Goal: Information Seeking & Learning: Check status

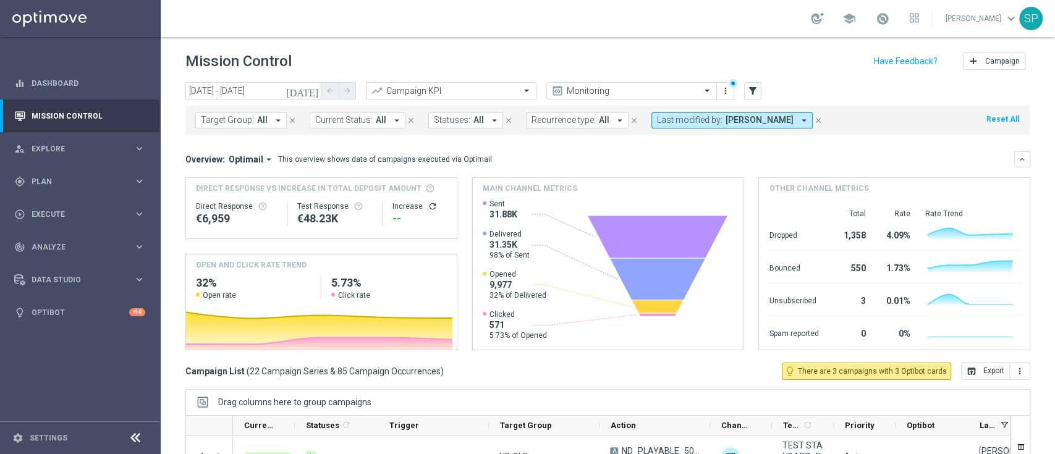
click at [791, 23] on link at bounding box center [883, 19] width 16 height 20
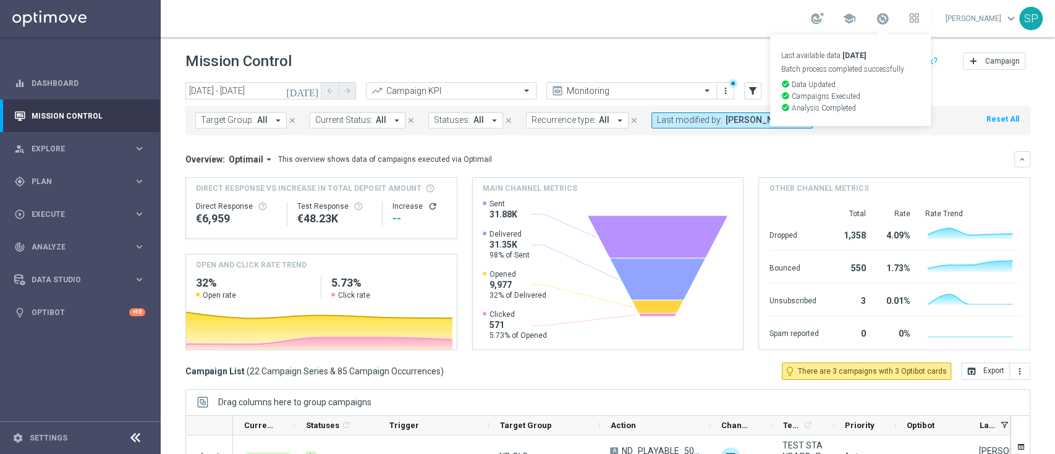
click at [791, 27] on div "school Last available data: [DATE] Batch process completed successfully check_c…" at bounding box center [865, 18] width 108 height 21
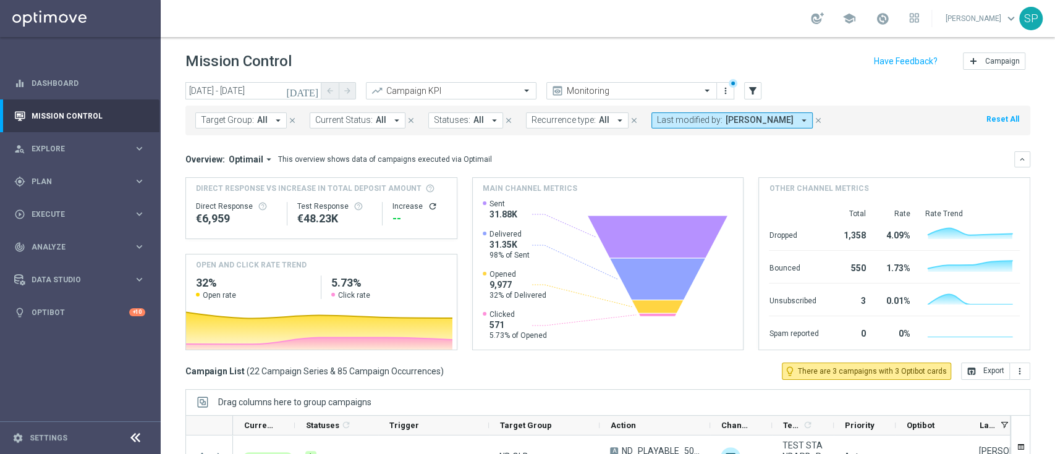
scroll to position [163, 0]
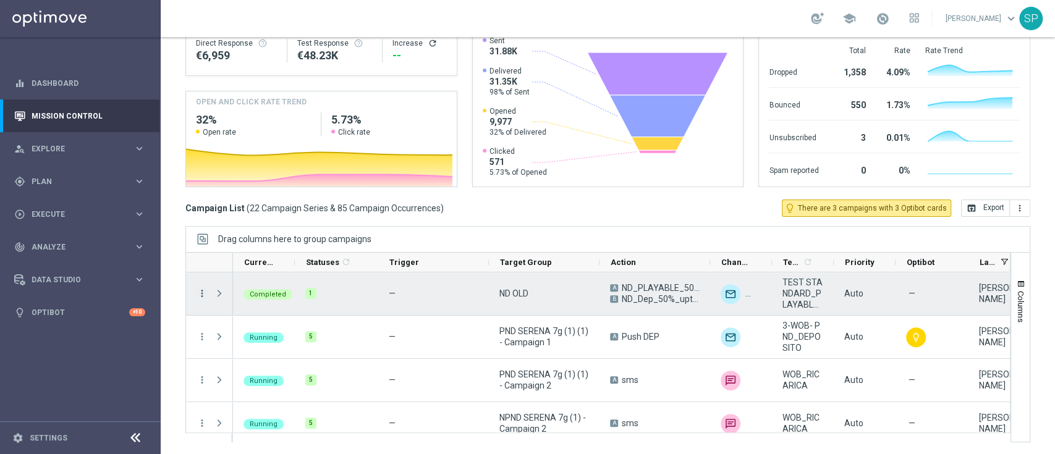
click at [199, 299] on icon "more_vert" at bounding box center [202, 293] width 11 height 11
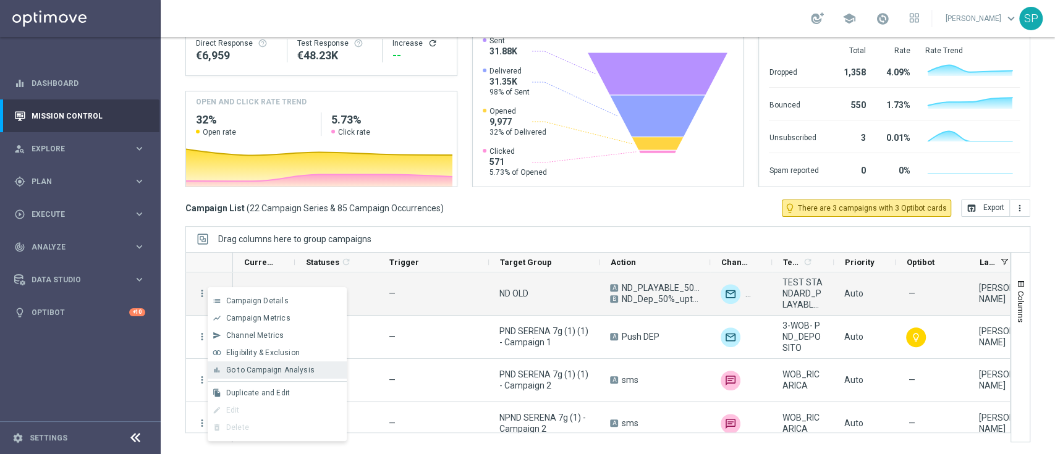
click at [279, 340] on span "Go to Campaign Analysis" at bounding box center [270, 370] width 88 height 9
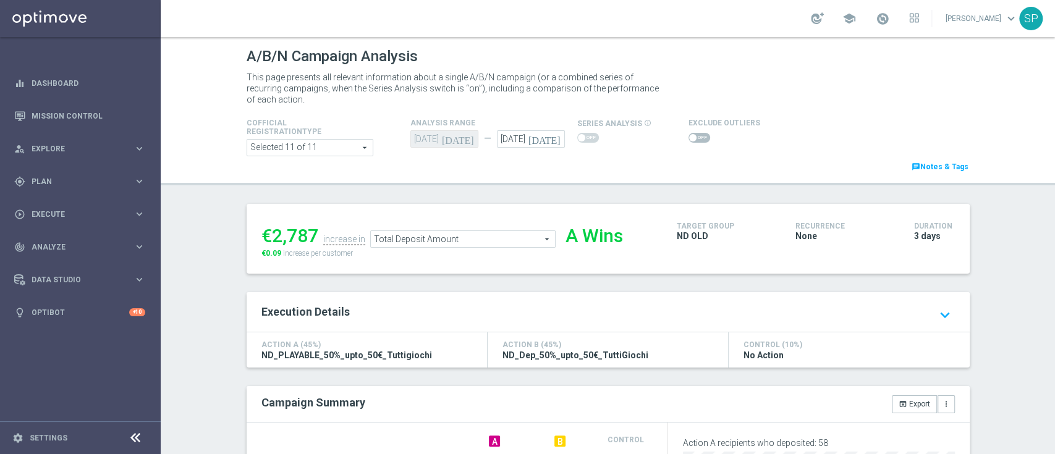
click at [689, 136] on span at bounding box center [700, 138] width 22 height 10
click at [689, 136] on input "checkbox" at bounding box center [700, 138] width 22 height 10
checkbox input "true"
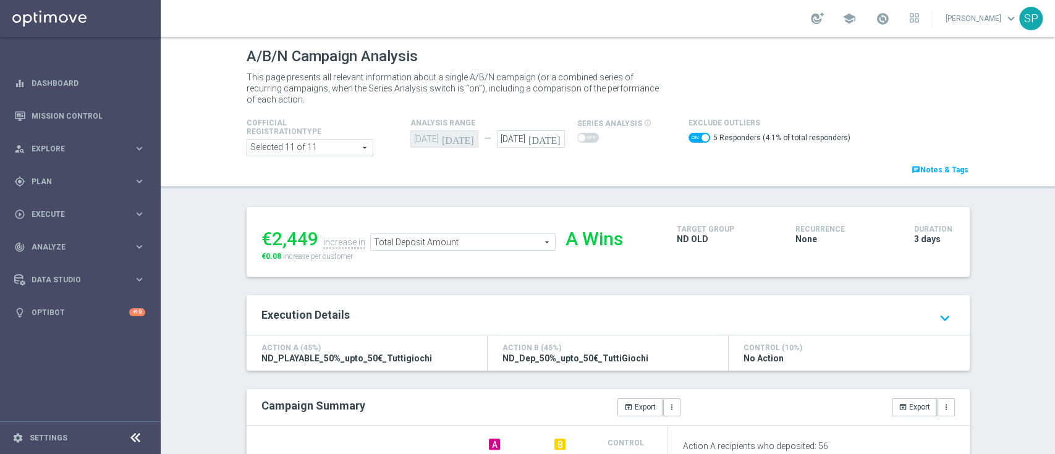
scroll to position [339, 0]
